Goal: Task Accomplishment & Management: Complete application form

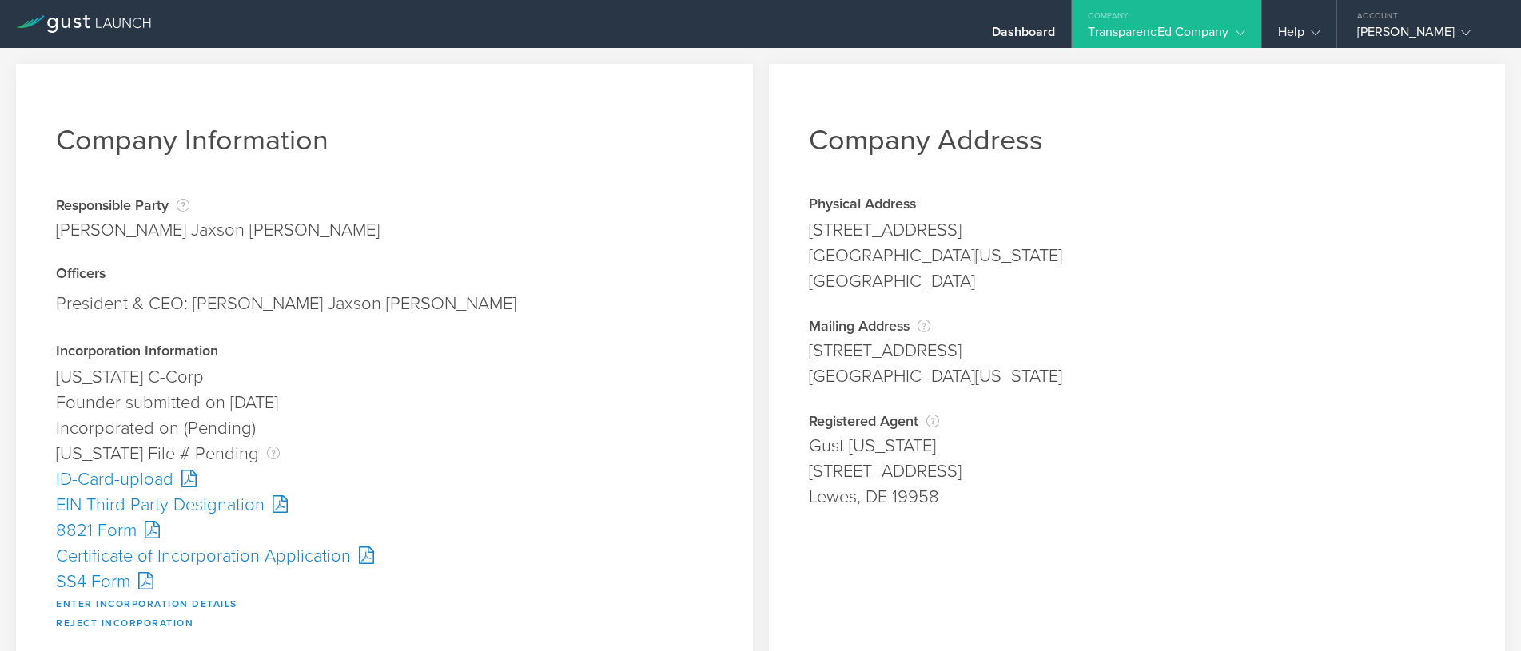
click at [193, 557] on div "Certificate of Incorporation Application" at bounding box center [384, 556] width 657 height 26
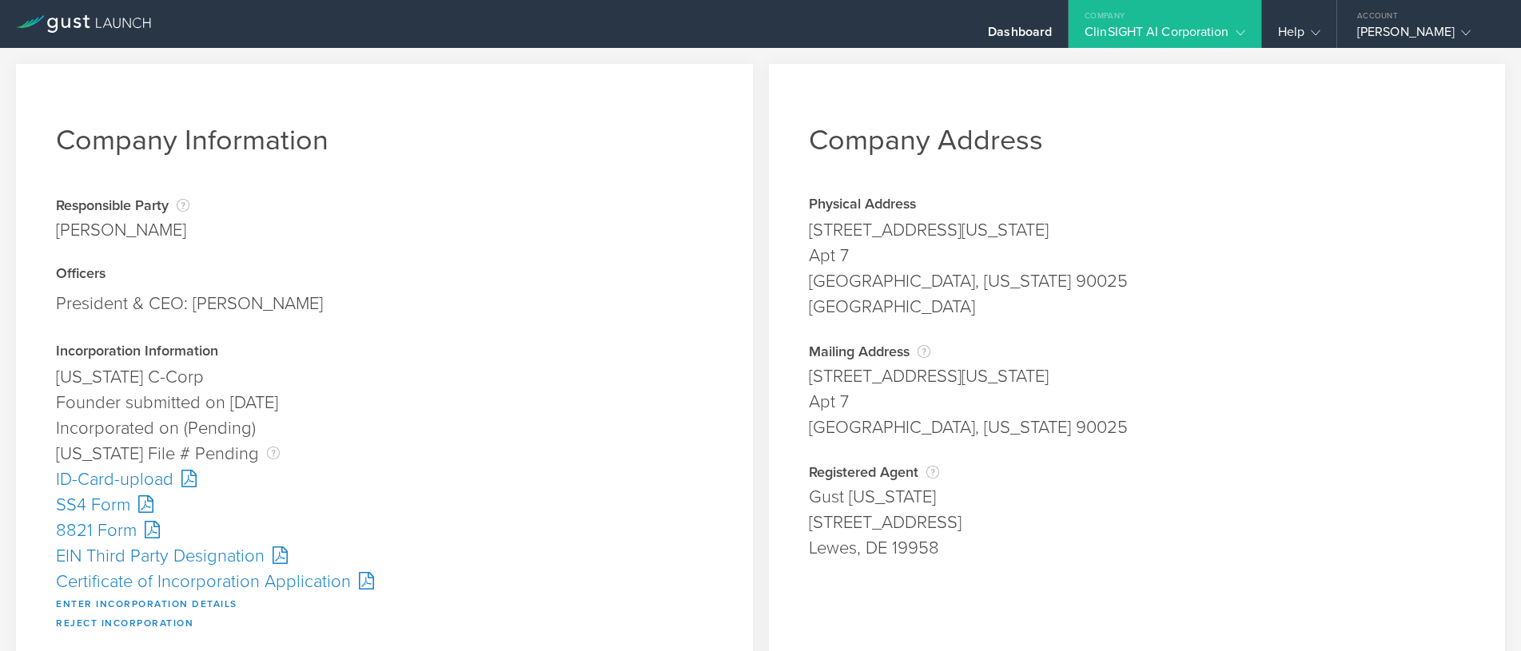
click at [137, 578] on div "Certificate of Incorporation Application" at bounding box center [384, 582] width 657 height 26
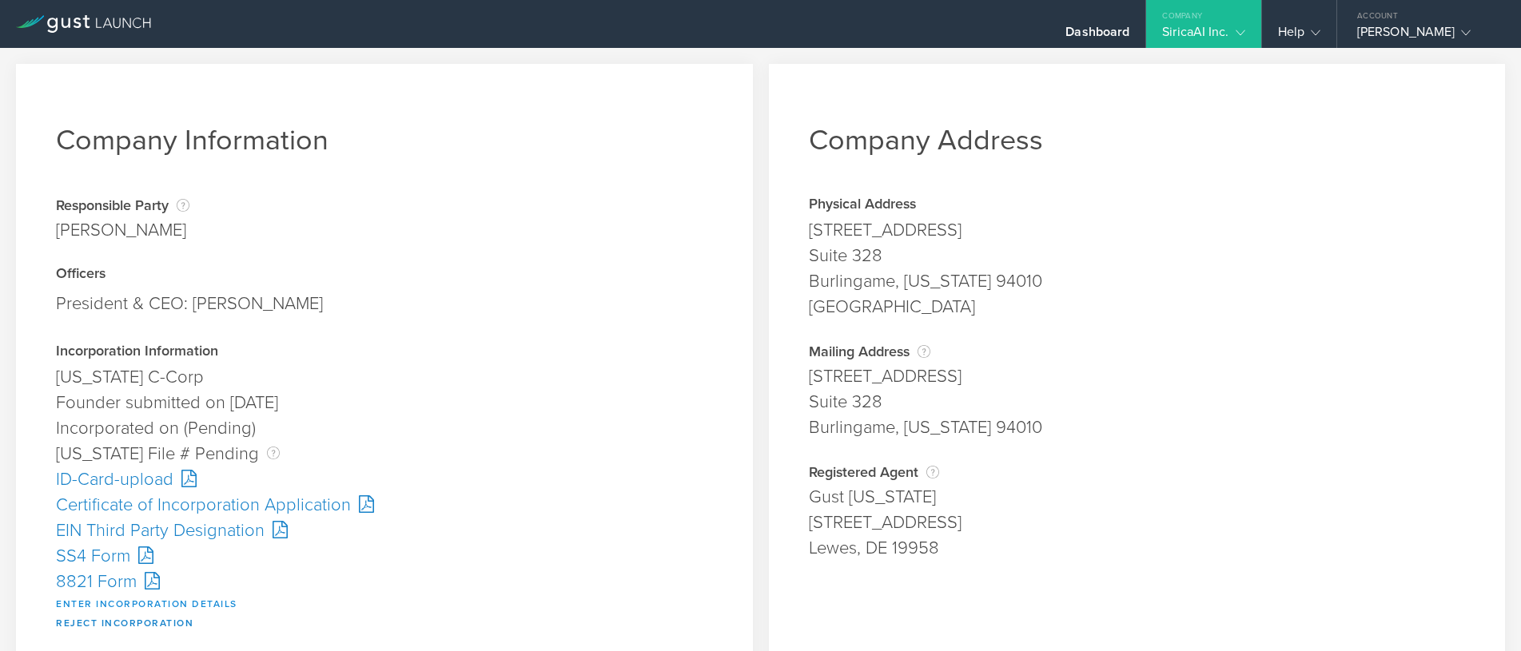
click at [141, 596] on button "Enter Incorporation Details" at bounding box center [146, 604] width 181 height 19
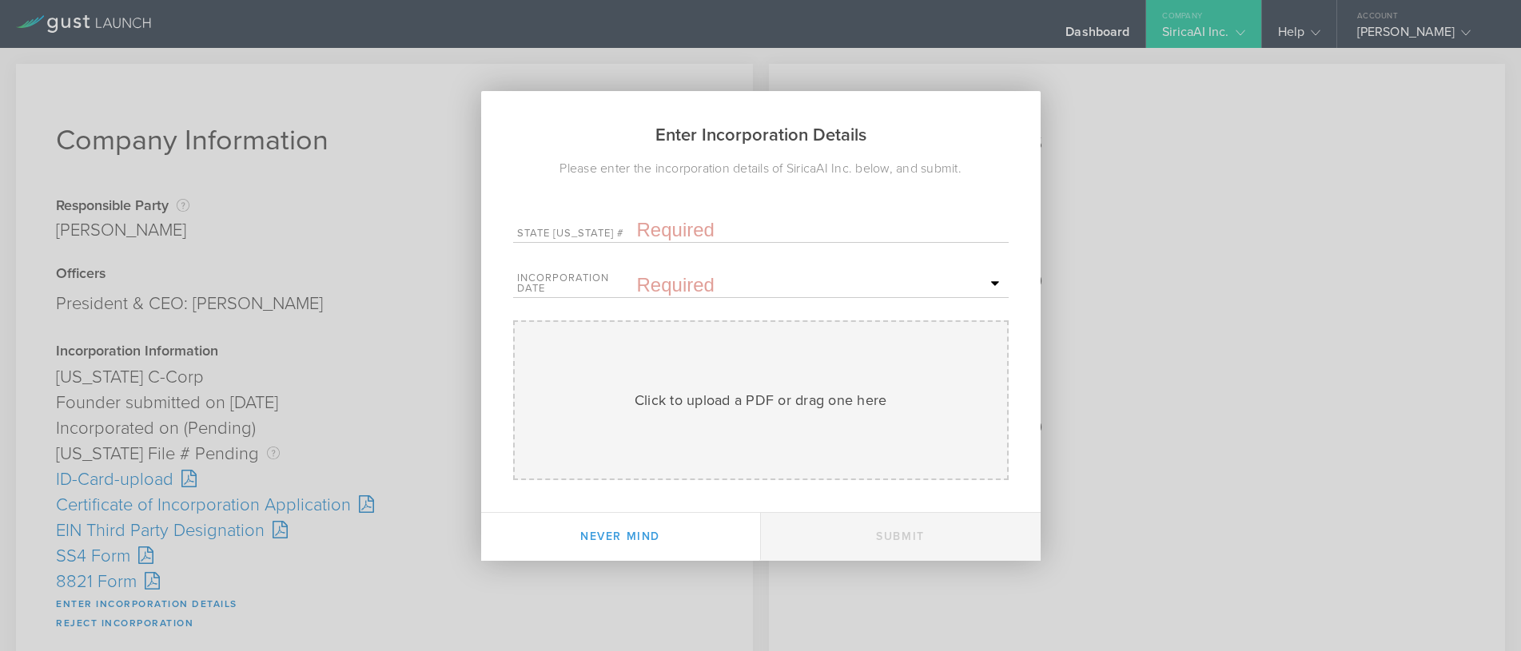
click at [692, 231] on input "text" at bounding box center [821, 230] width 368 height 24
paste input "10331979"
type input "10331979"
click at [691, 291] on input "text" at bounding box center [821, 285] width 368 height 24
click at [835, 420] on span "15" at bounding box center [835, 422] width 29 height 28
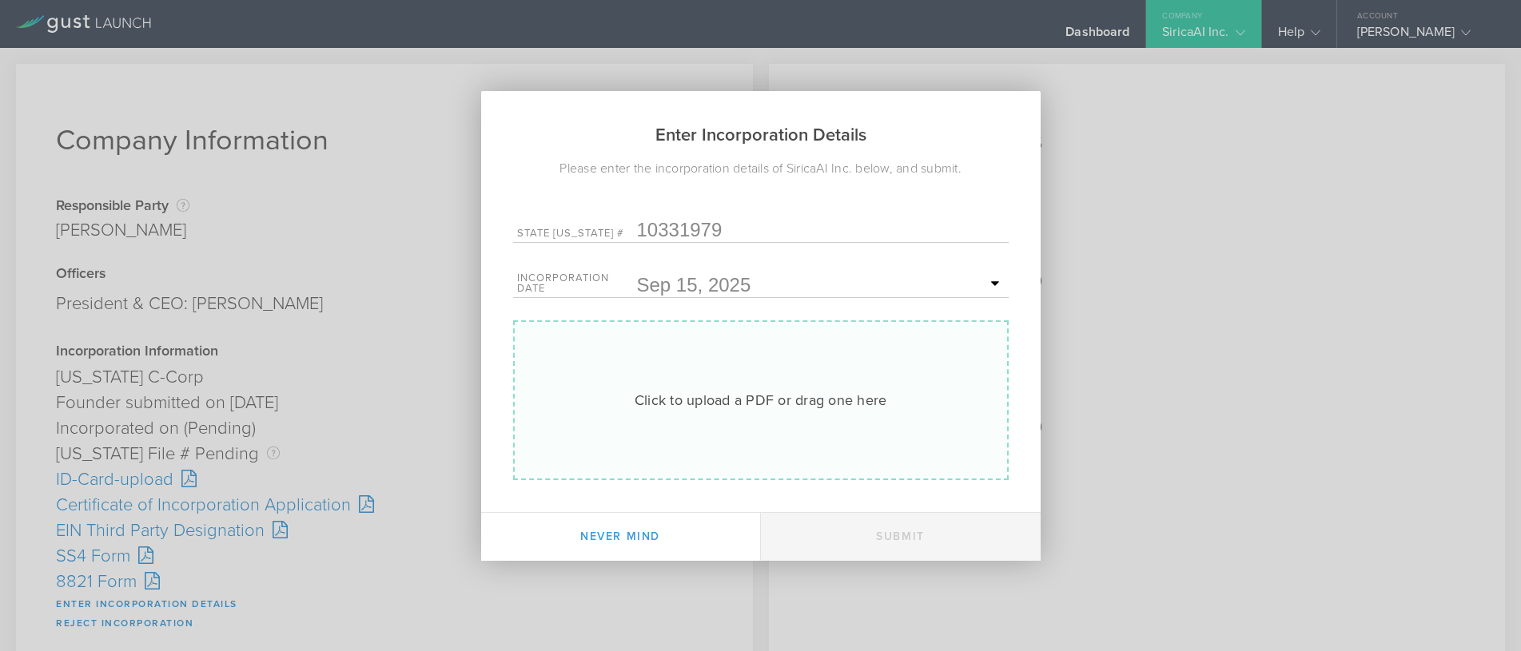
click at [774, 408] on div "Click to upload a PDF or drag one here" at bounding box center [761, 400] width 253 height 21
type input "C:\fakepath\10331979.pdf"
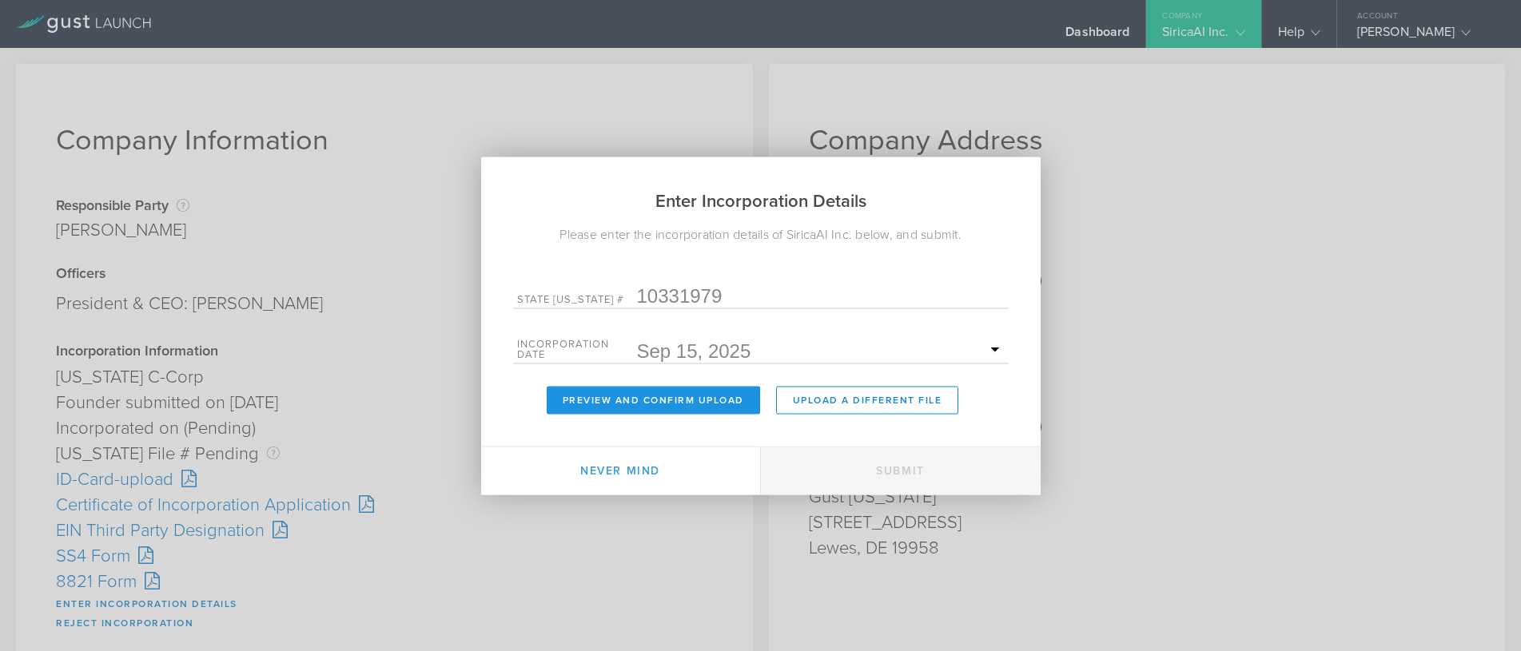
click at [653, 400] on button "Preview and Confirm Upload" at bounding box center [653, 400] width 213 height 28
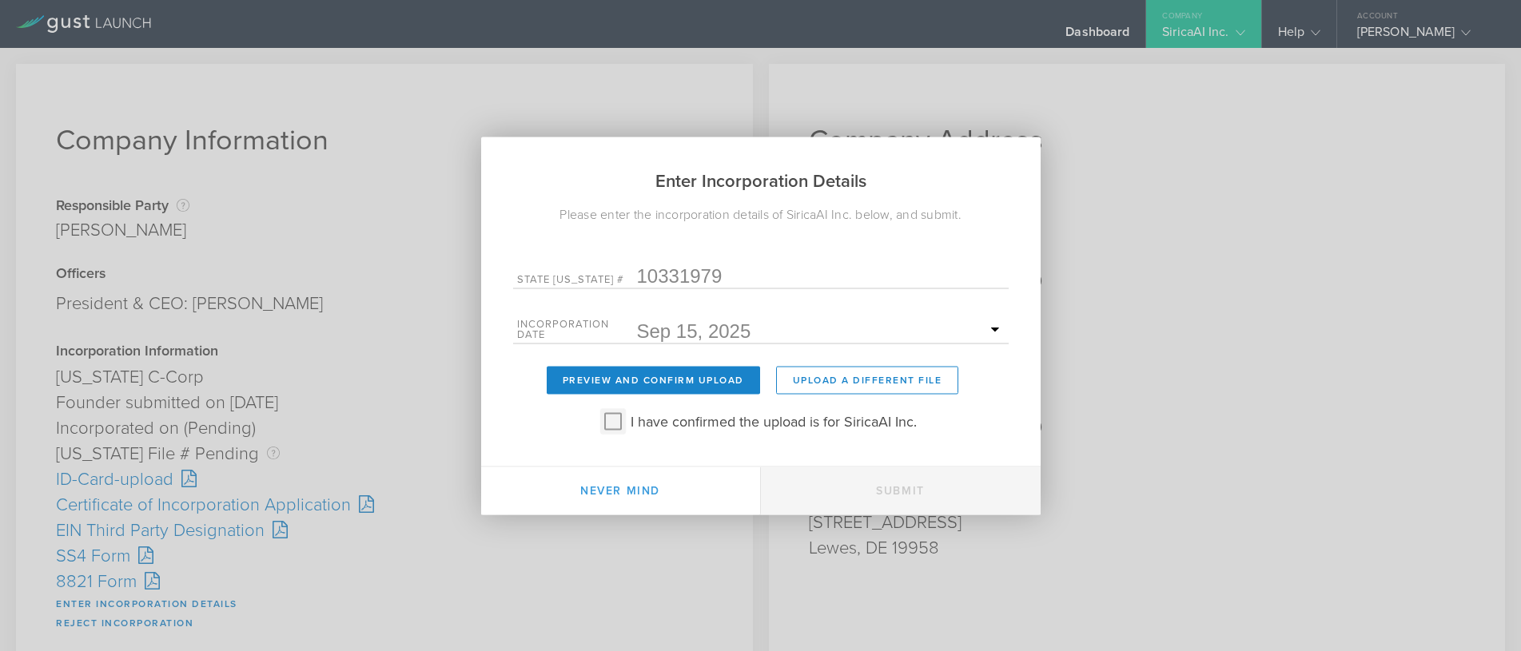
drag, startPoint x: 608, startPoint y: 425, endPoint x: 654, endPoint y: 451, distance: 52.2
click at [608, 424] on input "I have confirmed the upload is for SiricaAI Inc." at bounding box center [613, 421] width 26 height 26
checkbox input "true"
click at [878, 495] on button "Submit" at bounding box center [901, 491] width 280 height 48
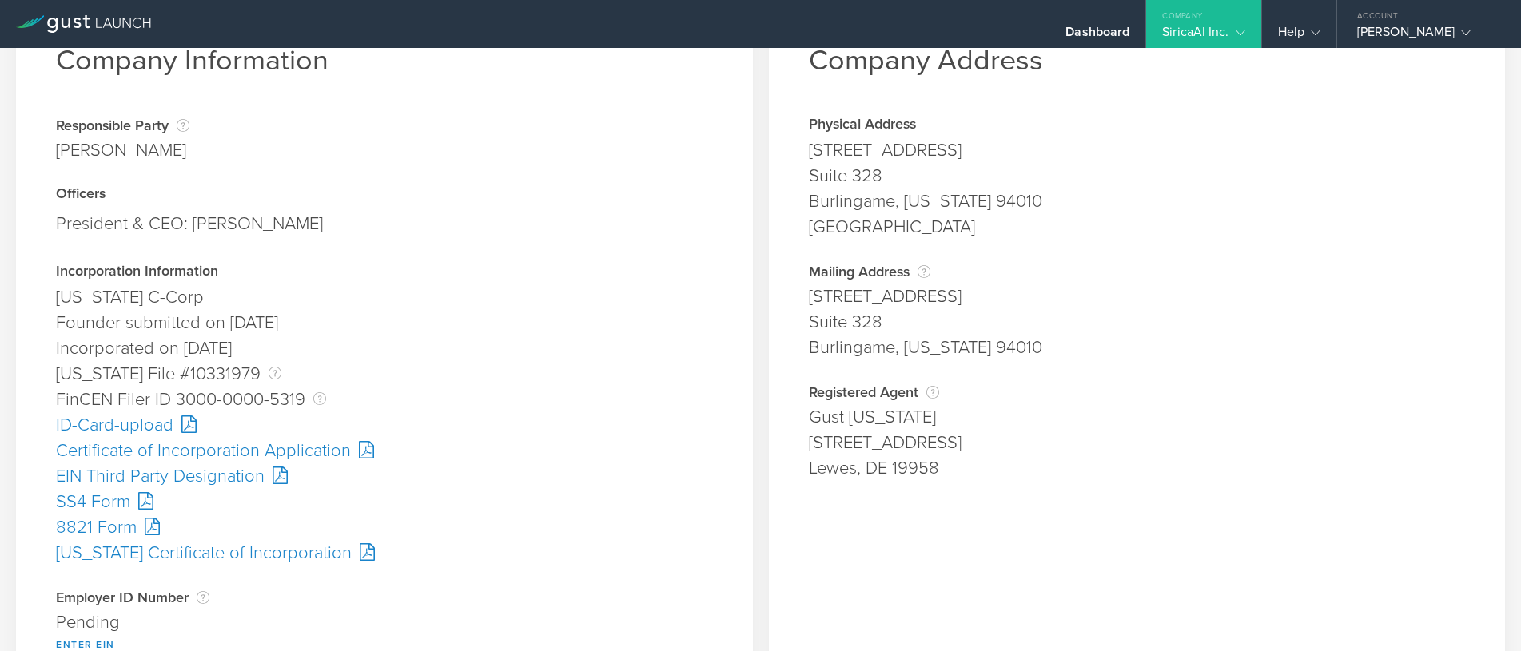
scroll to position [160, 0]
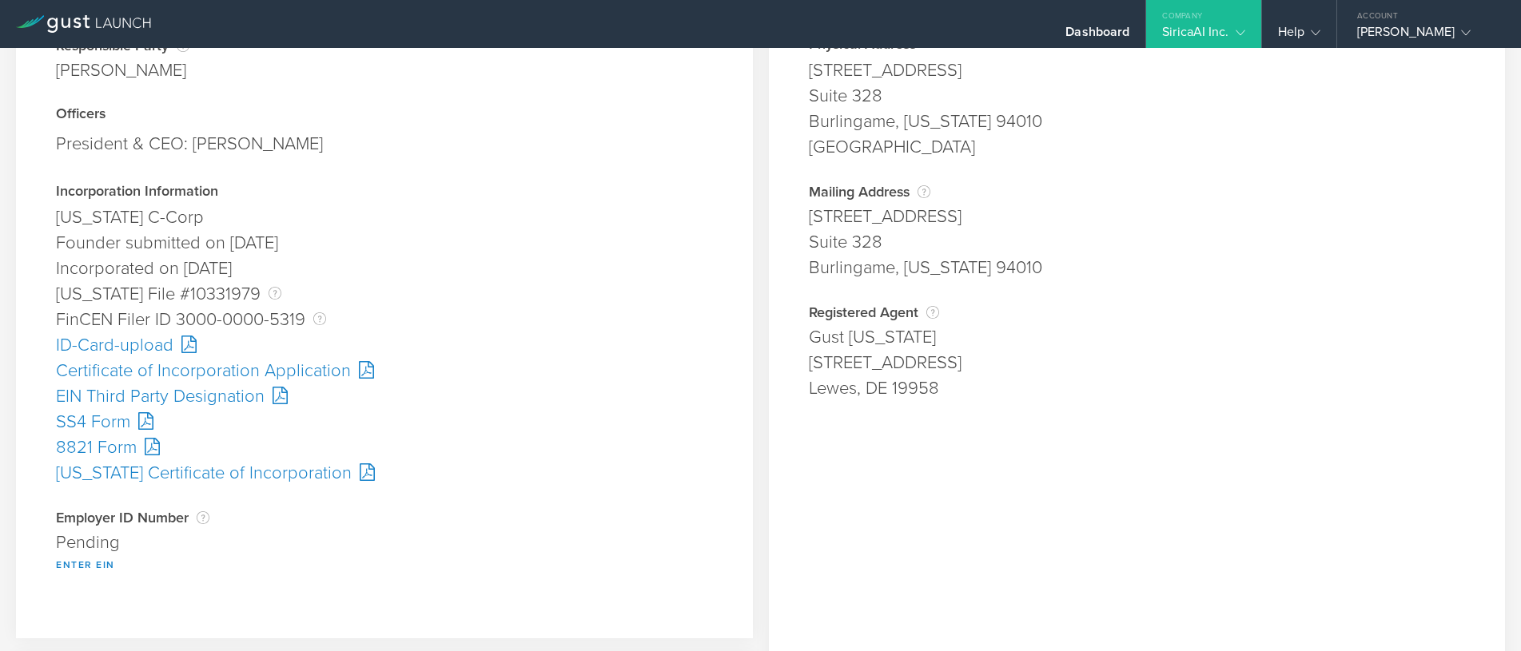
click at [119, 418] on div "SS4 Form" at bounding box center [384, 422] width 657 height 26
click at [84, 567] on button "Enter EIN" at bounding box center [85, 564] width 59 height 19
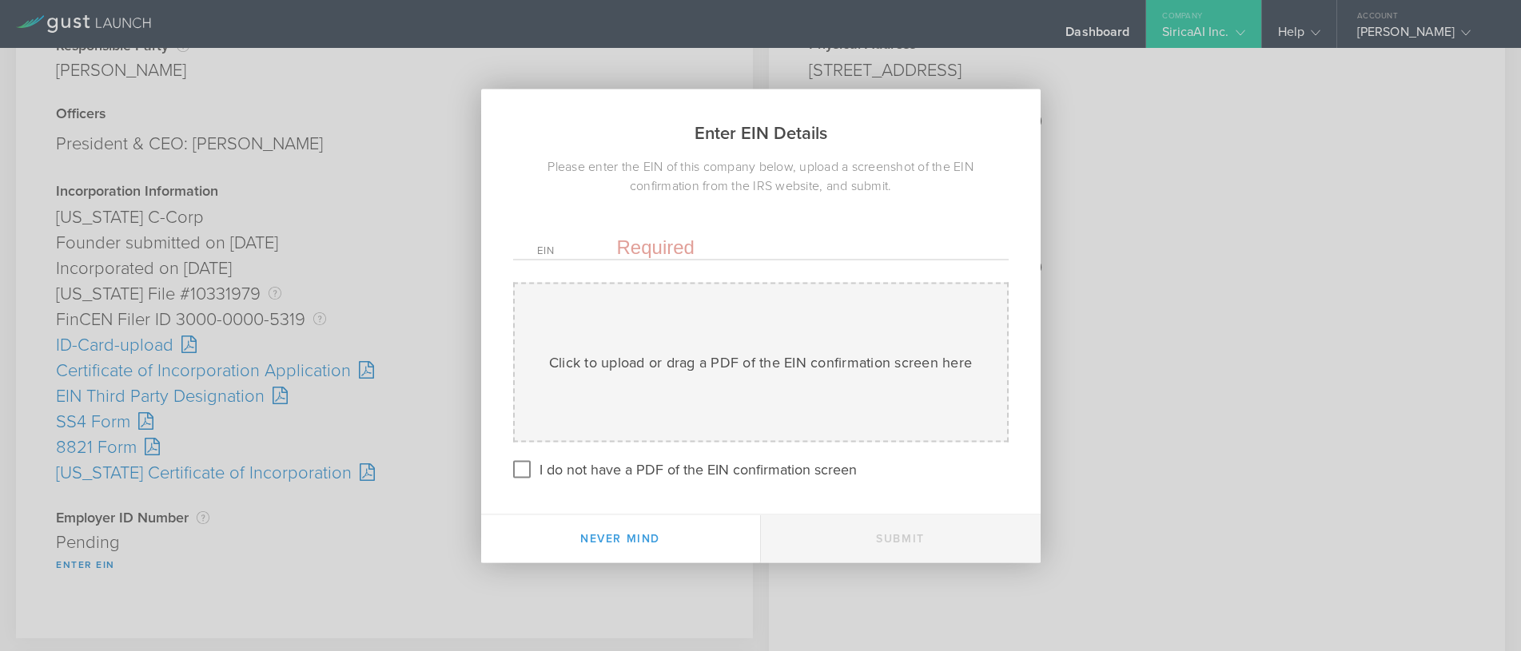
click at [657, 237] on input "text" at bounding box center [801, 247] width 368 height 24
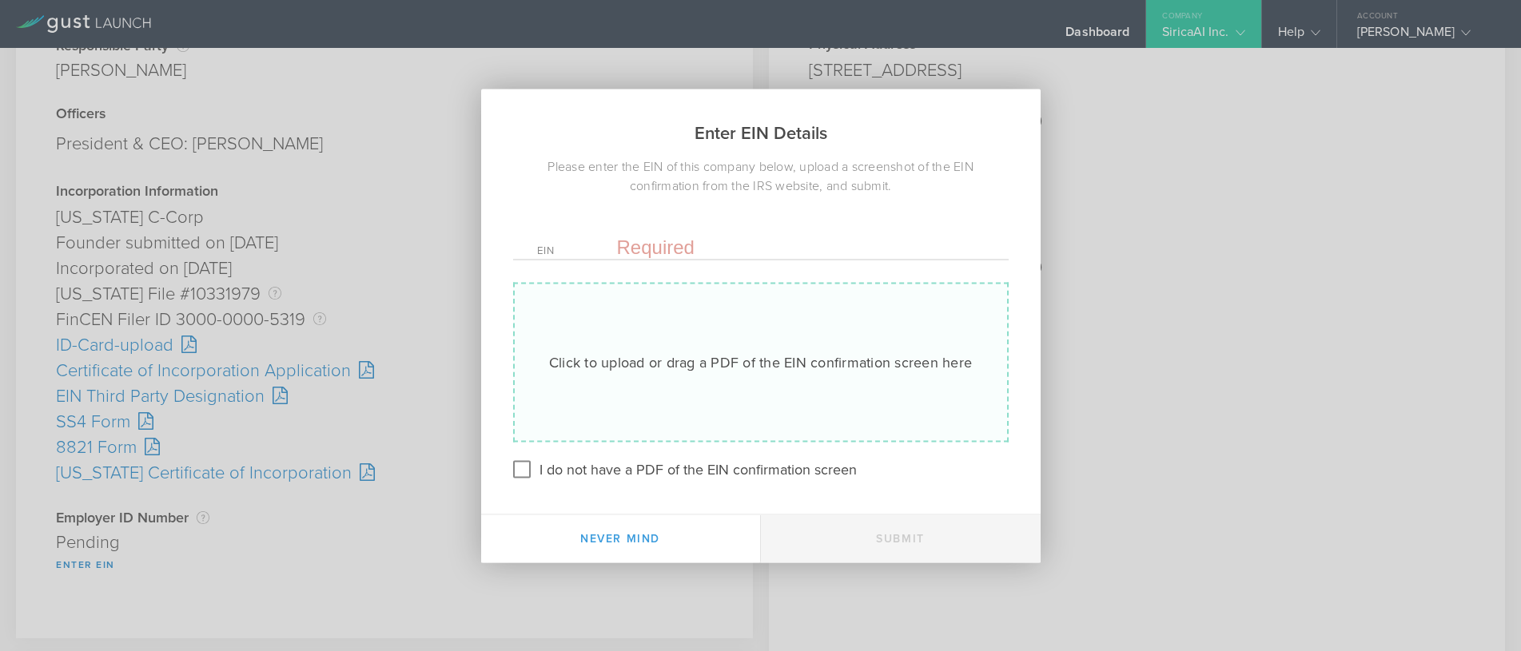
paste input "[US_EMPLOYER_IDENTIFICATION_NUMBER]"
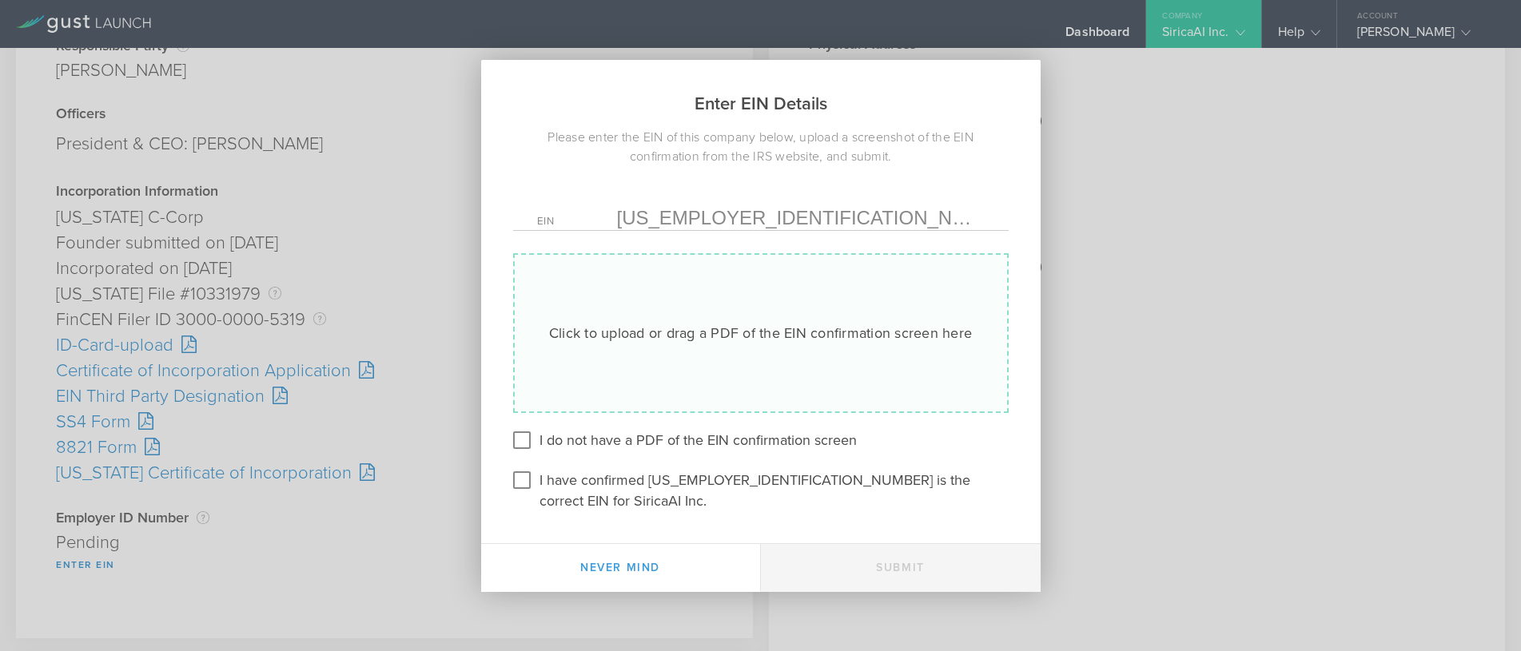
type input "[US_EMPLOYER_IDENTIFICATION_NUMBER]"
click at [659, 360] on div "Click to upload or drag a PDF of the EIN confirmation screen here Uploading" at bounding box center [761, 333] width 496 height 160
type input "C:\fakepath\EIN.pdf"
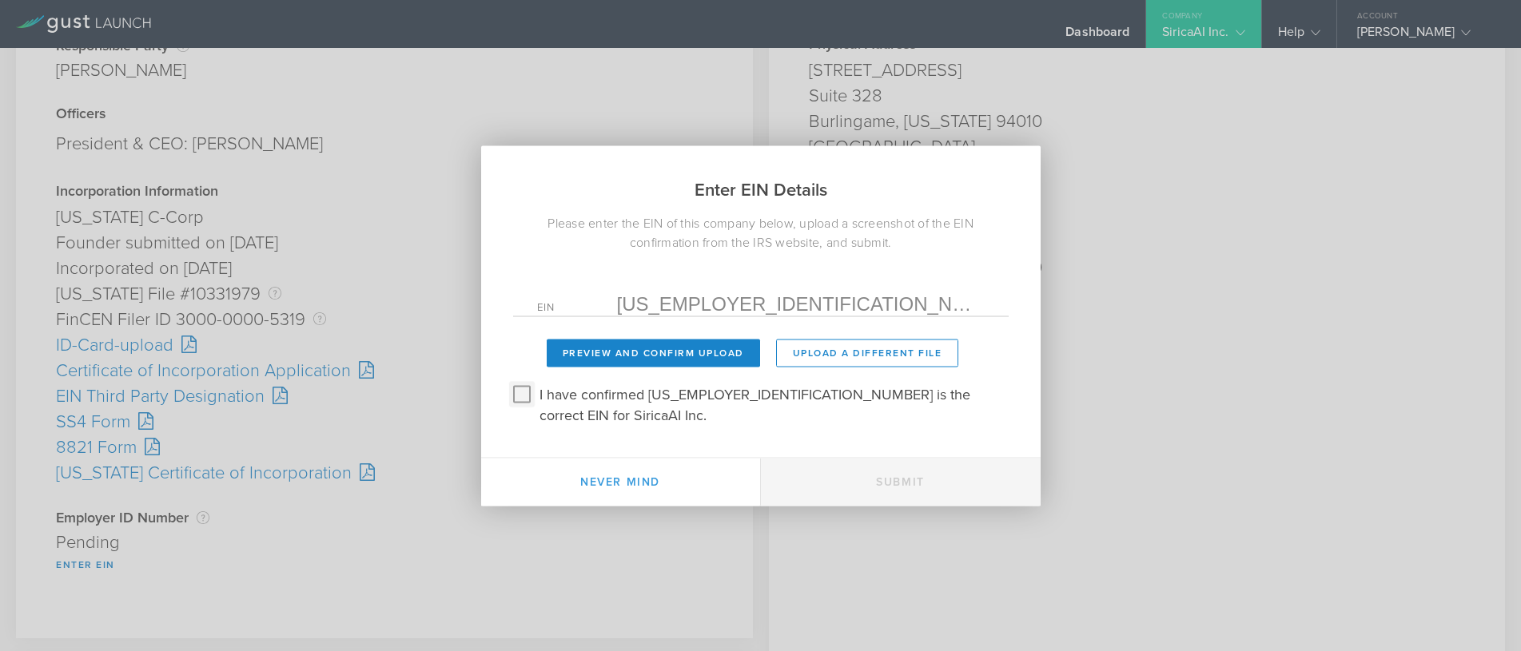
click at [520, 407] on input "I have confirmed 39-4370759 is the correct EIN for SiricaAI Inc." at bounding box center [522, 394] width 26 height 26
checkbox input "true"
drag, startPoint x: 638, startPoint y: 357, endPoint x: 681, endPoint y: 392, distance: 55.7
click at [639, 356] on button "Preview and Confirm Upload" at bounding box center [653, 353] width 213 height 28
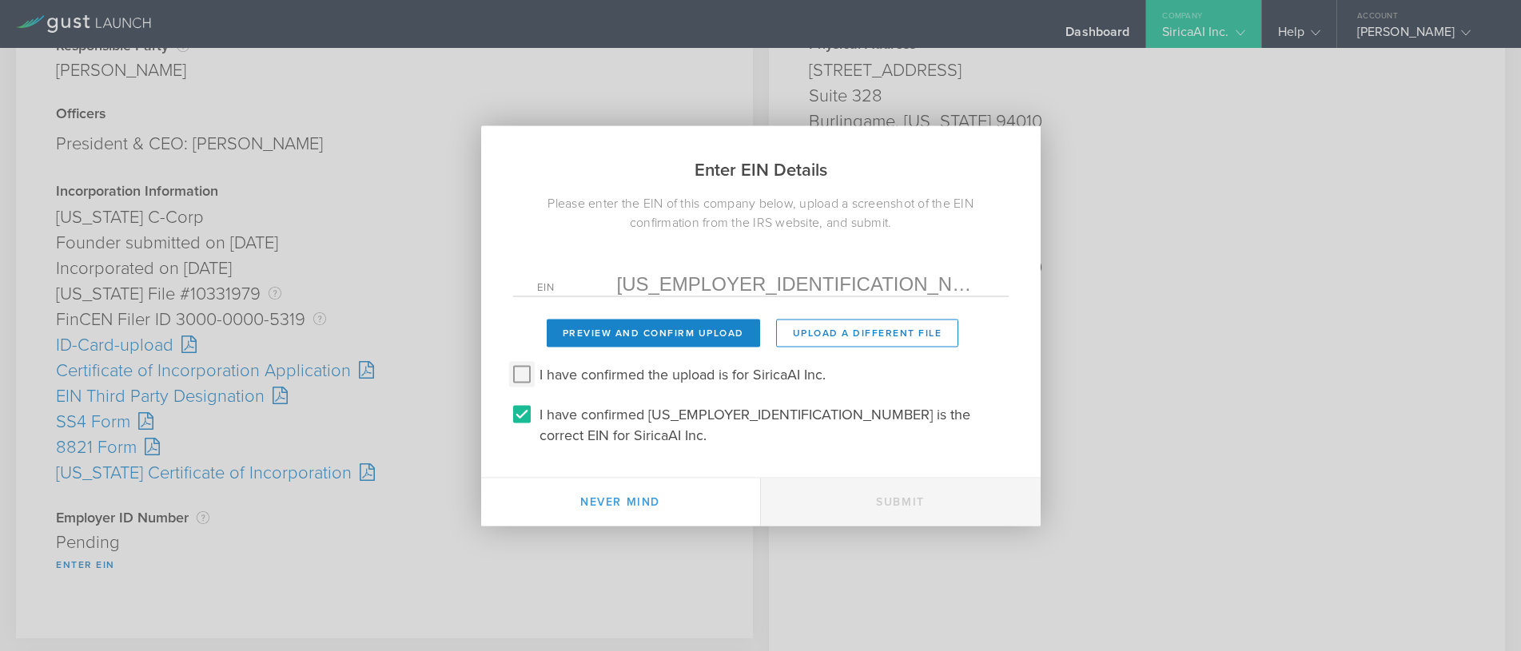
click at [511, 386] on input "I have confirmed the upload is for SiricaAI Inc." at bounding box center [522, 374] width 26 height 26
checkbox input "true"
click at [910, 487] on button "Submit" at bounding box center [901, 502] width 280 height 48
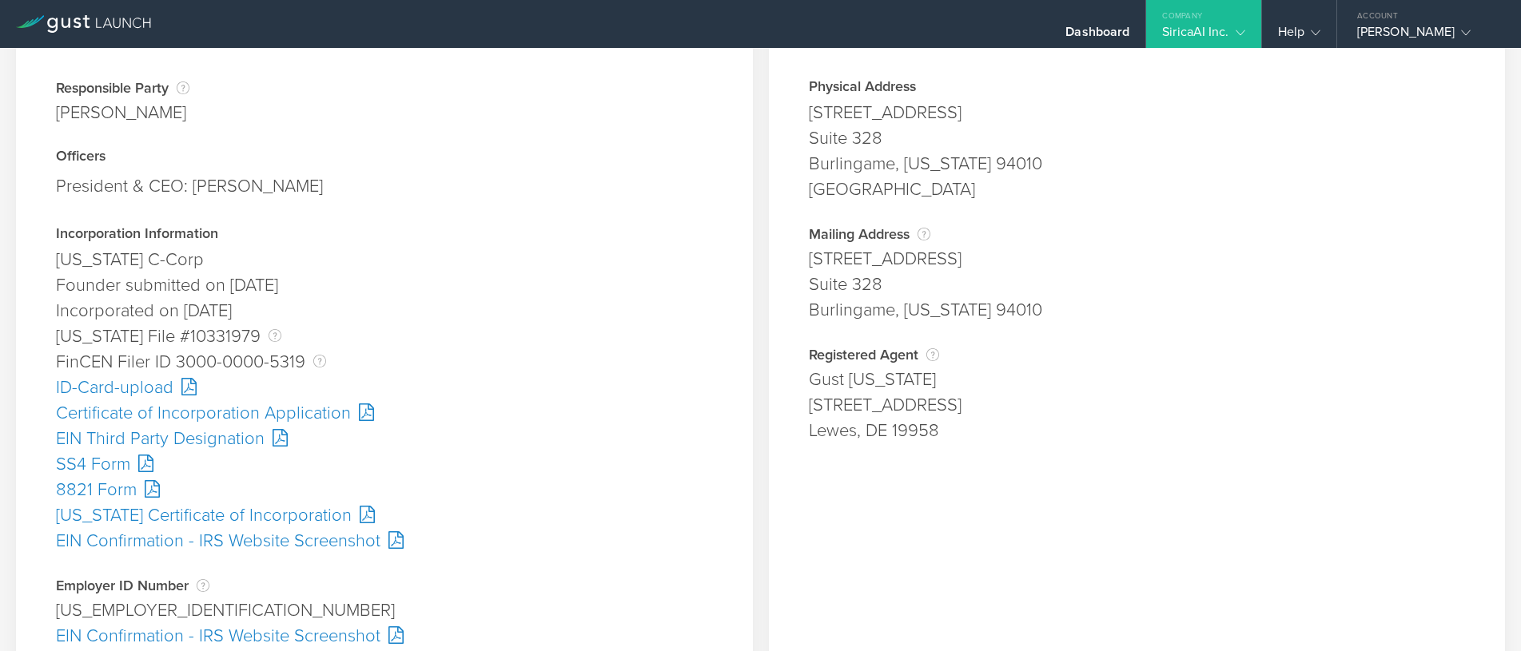
scroll to position [160, 0]
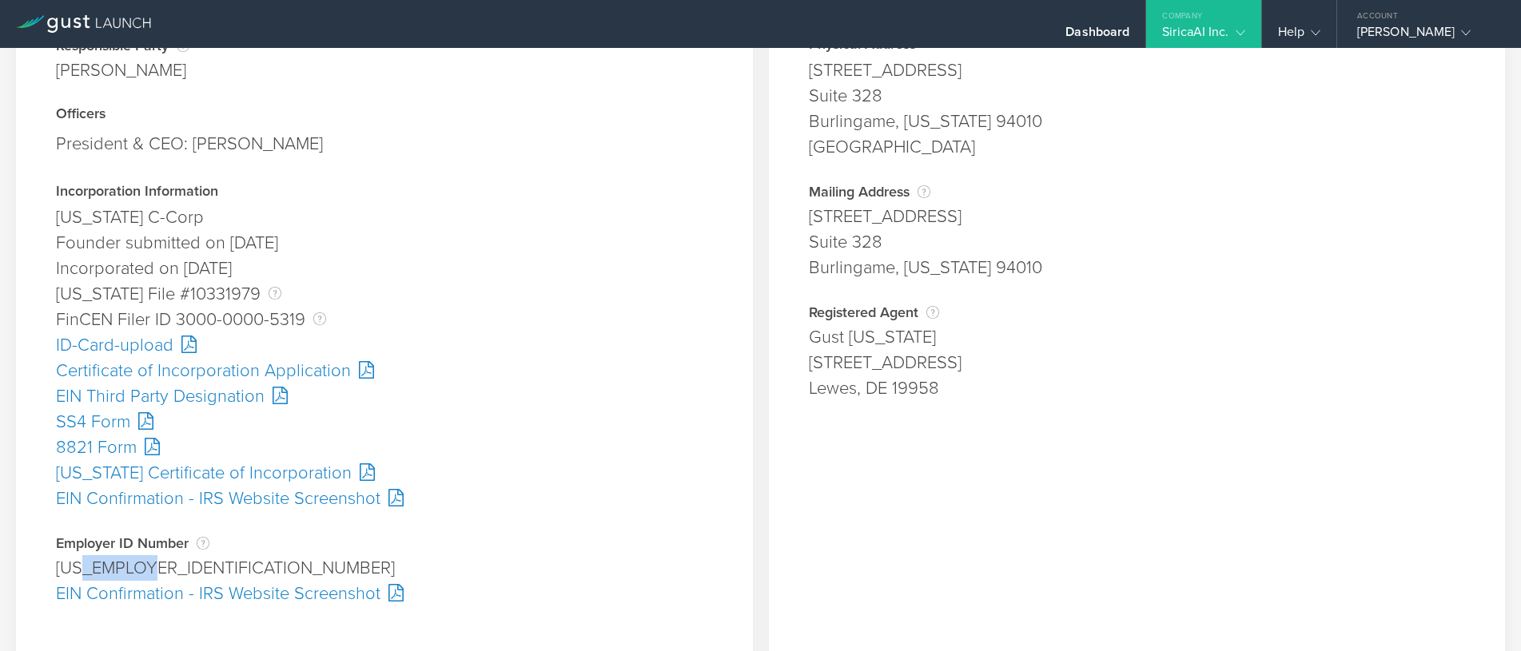
drag, startPoint x: 85, startPoint y: 565, endPoint x: 149, endPoint y: 564, distance: 63.9
click at [149, 564] on div "[US_EMPLOYER_IDENTIFICATION_NUMBER]" at bounding box center [384, 568] width 657 height 26
copy div "4370759"
click at [553, 257] on div "Incorporated on [DATE]" at bounding box center [384, 269] width 657 height 26
